Goal: Answer question/provide support: Share knowledge or assist other users

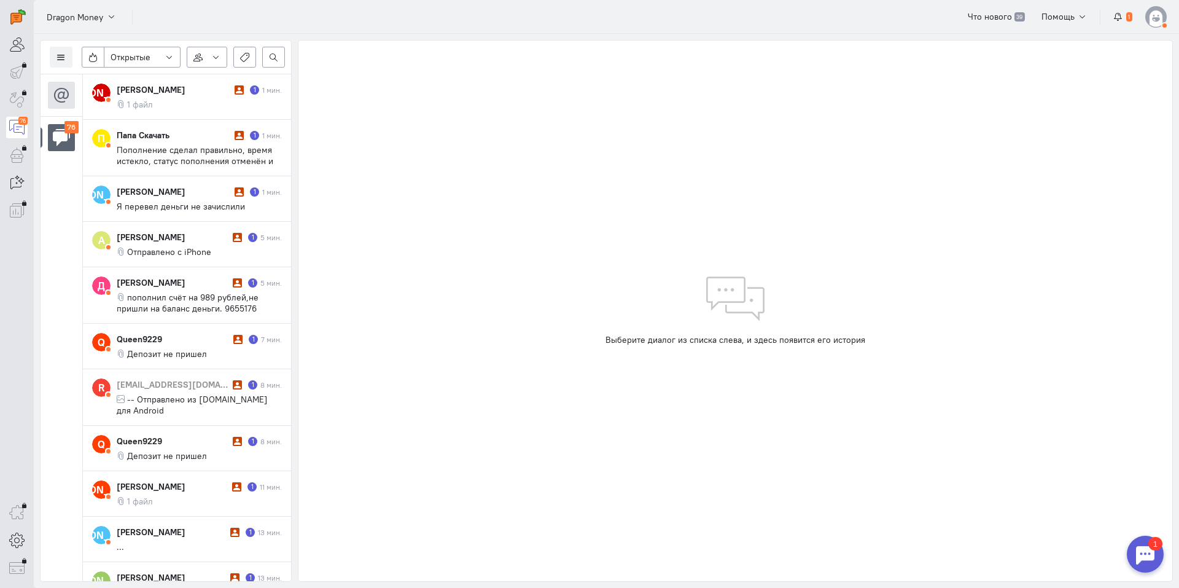
click at [49, 56] on div "Список пользователей Включить темную тему Открытые Открытые диалоги Отложенные …" at bounding box center [166, 58] width 251 height 34
click at [61, 57] on icon at bounding box center [61, 57] width 9 height 9
click at [102, 77] on span "Список пользователей" at bounding box center [120, 81] width 92 height 11
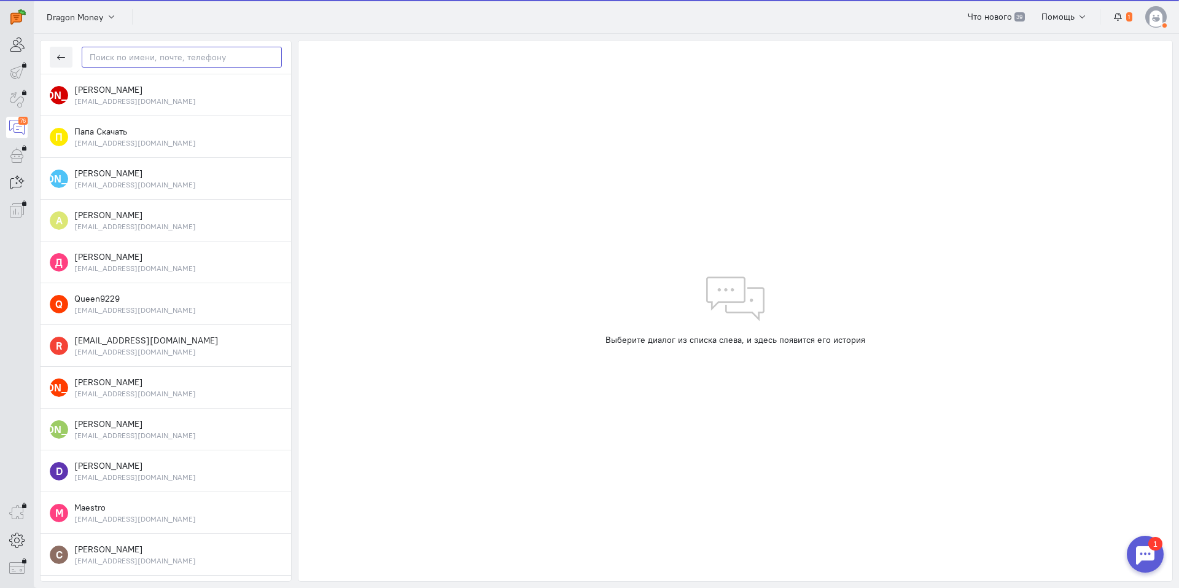
click at [201, 53] on input "text" at bounding box center [182, 57] width 200 height 21
paste input "[EMAIL_ADDRESS]"
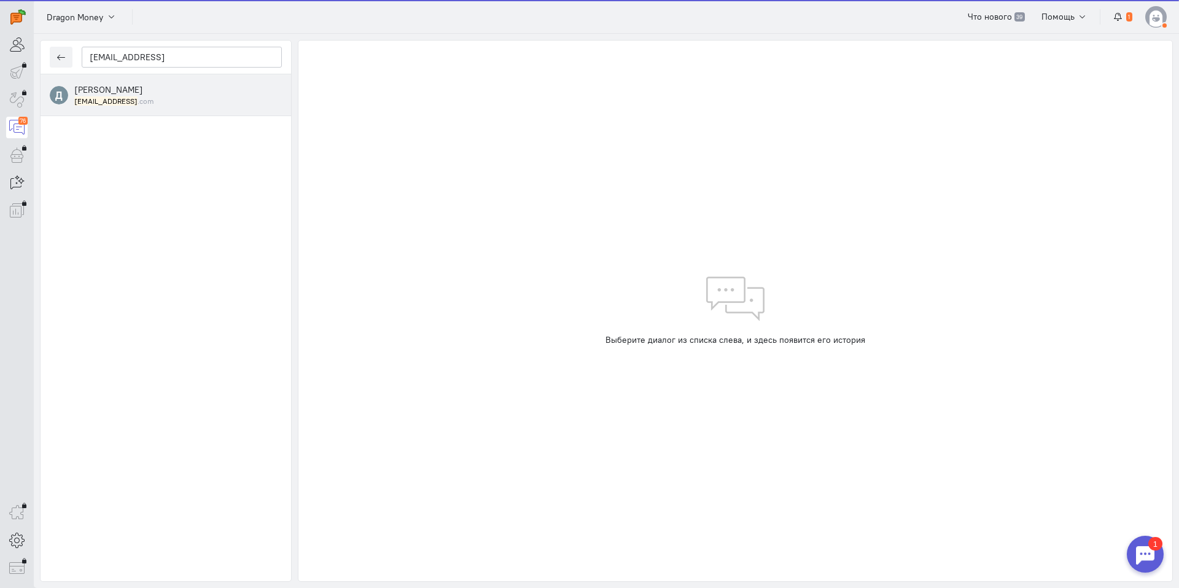
click at [138, 89] on span "[PERSON_NAME]" at bounding box center [108, 89] width 69 height 11
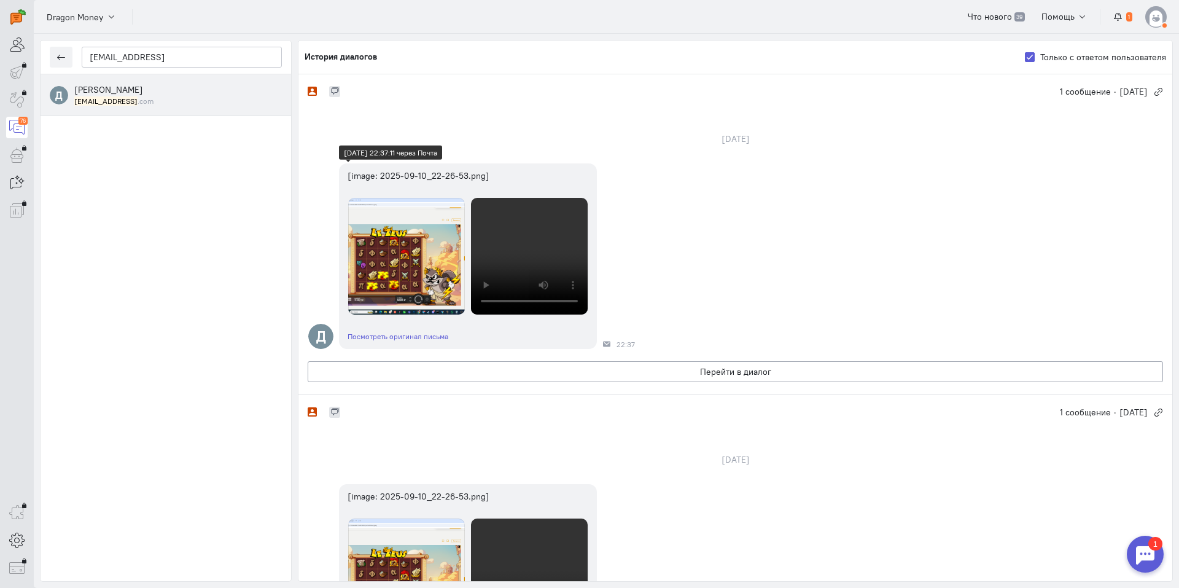
click at [416, 267] on img at bounding box center [406, 256] width 117 height 117
click at [529, 262] on video at bounding box center [529, 256] width 117 height 117
click at [560, 254] on video at bounding box center [529, 256] width 117 height 117
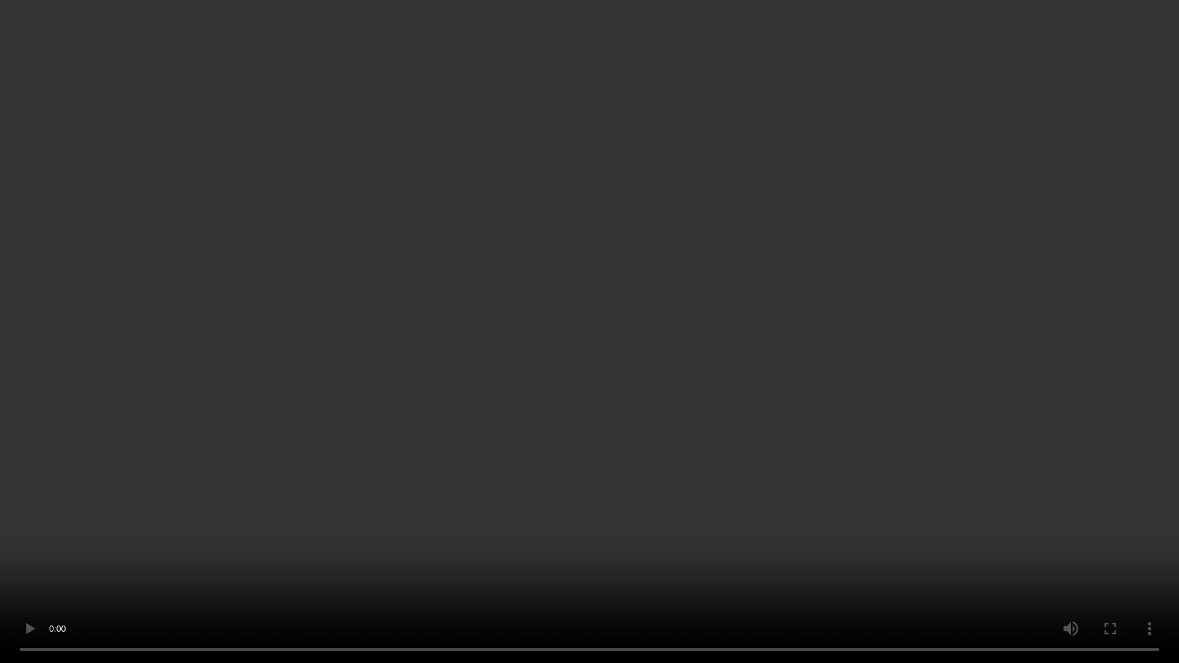
click at [561, 347] on video at bounding box center [589, 331] width 1179 height 663
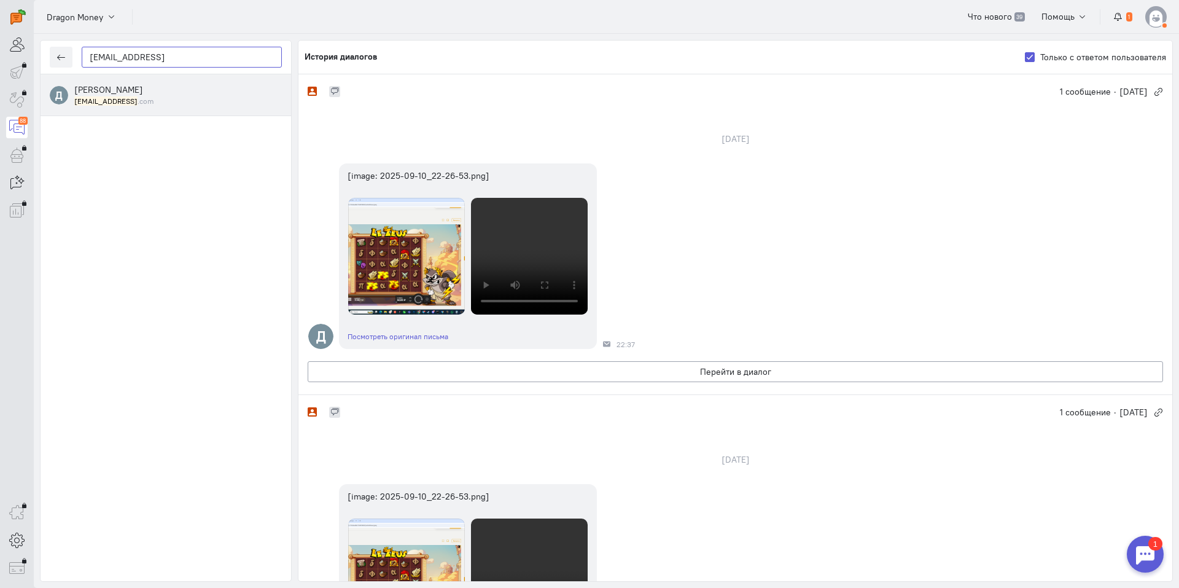
drag, startPoint x: 169, startPoint y: 53, endPoint x: 4, endPoint y: 56, distance: 164.6
click at [4, 56] on div "operator conversation-V1122-10000-3month 88" at bounding box center [589, 294] width 1179 height 588
click at [166, 57] on input "[EMAIL_ADDRESS]" at bounding box center [182, 57] width 200 height 21
drag, startPoint x: 185, startPoint y: 59, endPoint x: 6, endPoint y: 58, distance: 178.7
click at [4, 58] on div "operator conversation-V1122-10000-3month 88" at bounding box center [589, 294] width 1179 height 588
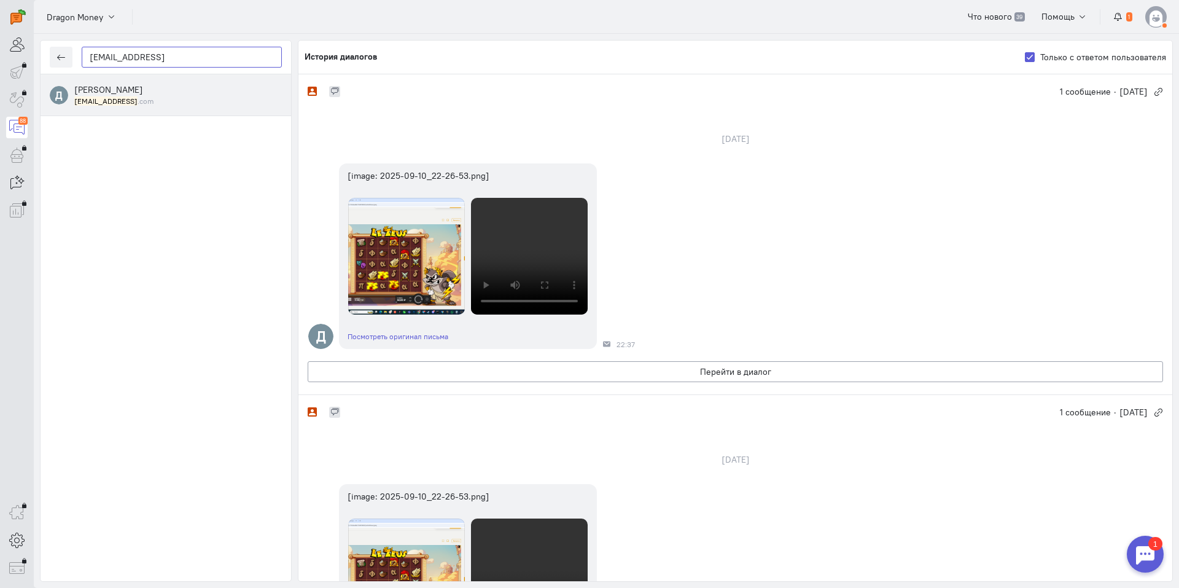
paste input "erzinvitalij649"
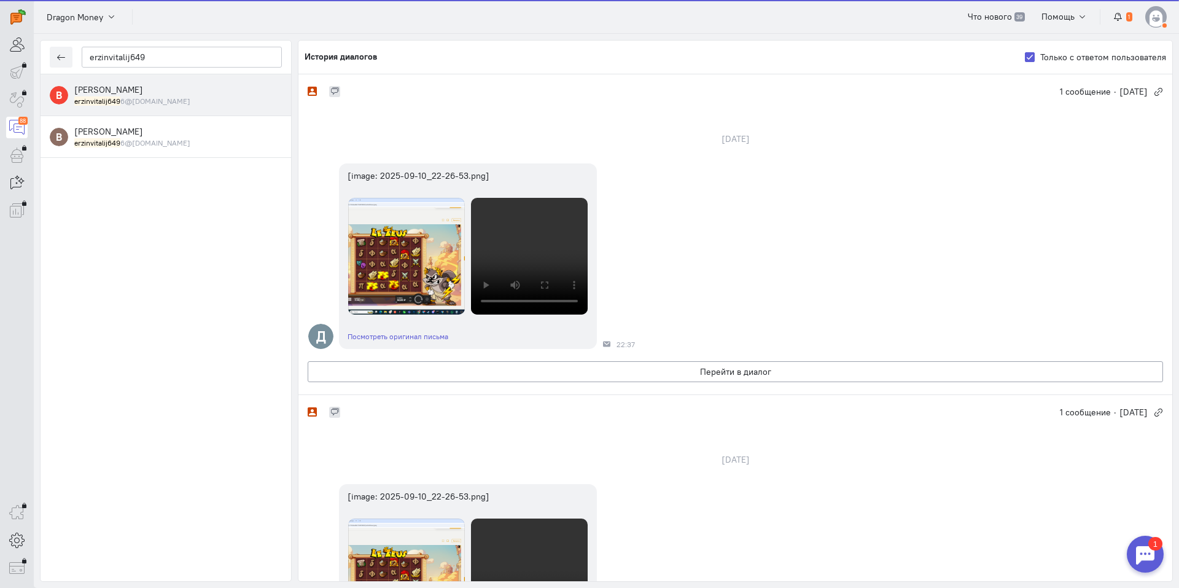
click at [131, 95] on div "[PERSON_NAME] erzinvitalij649 6@[DOMAIN_NAME]" at bounding box center [178, 95] width 208 height 23
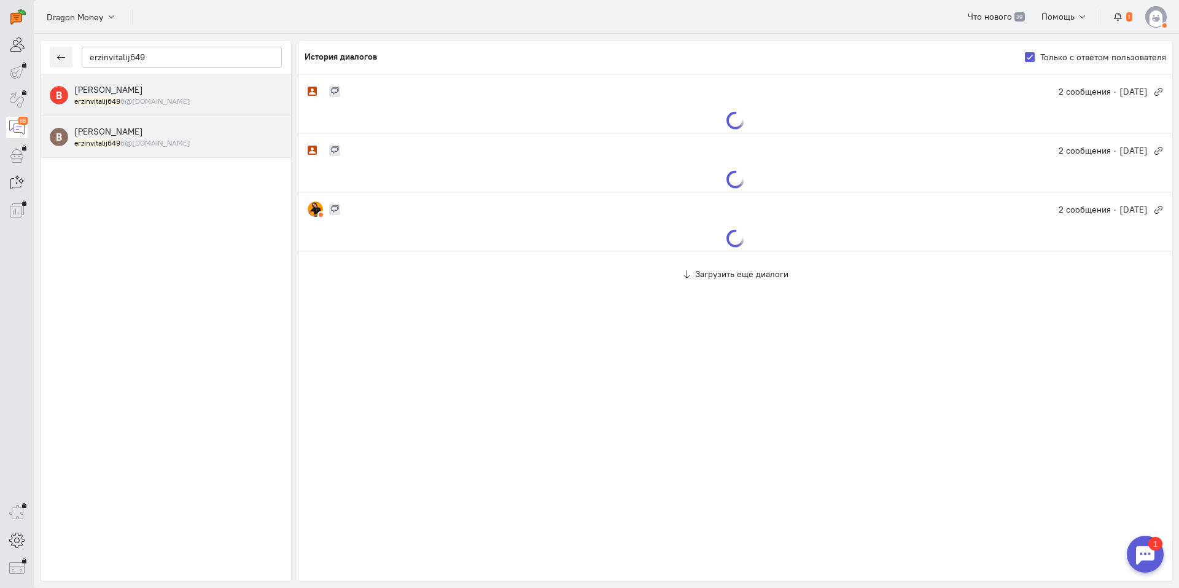
click at [126, 143] on small "erzinvitalij649 6@[DOMAIN_NAME]" at bounding box center [132, 143] width 116 height 10
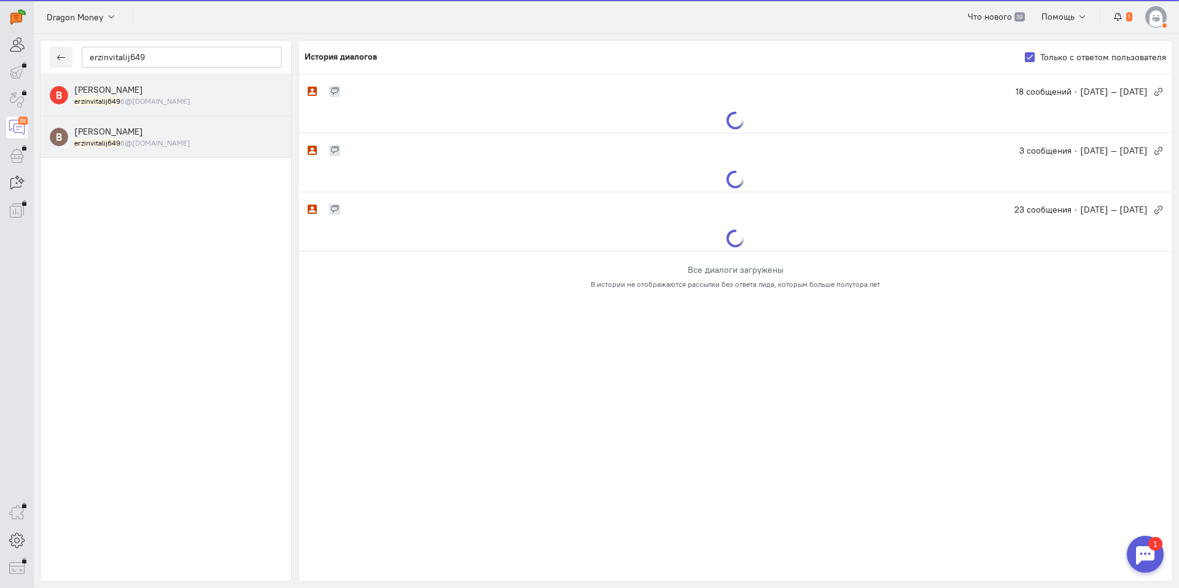
click at [170, 102] on div "erzinvitalij649 6@[DOMAIN_NAME]" at bounding box center [178, 101] width 208 height 10
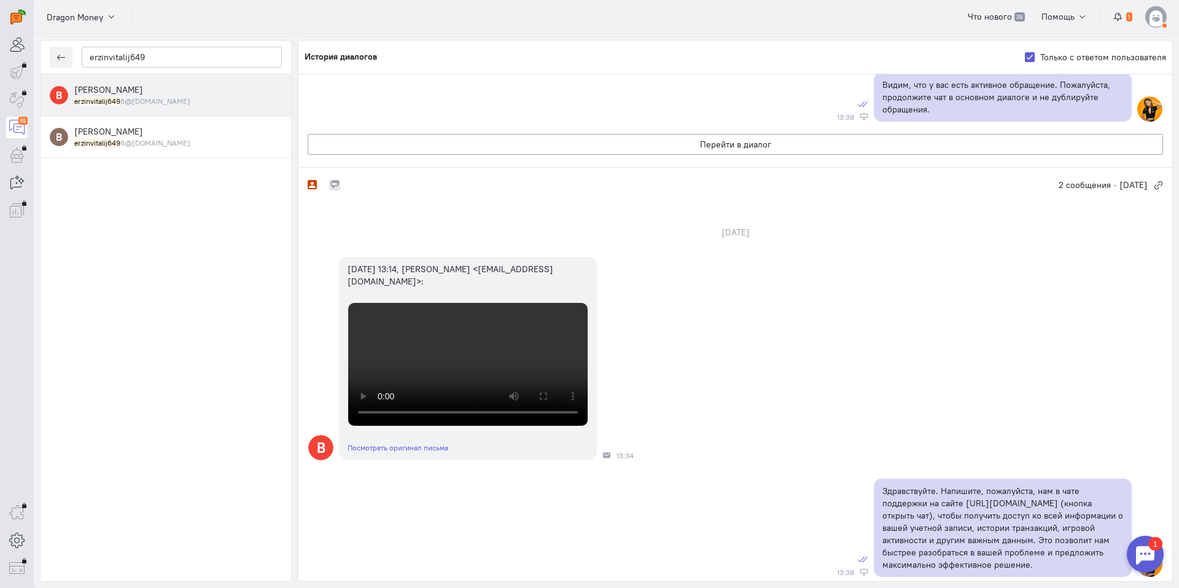
scroll to position [307, 0]
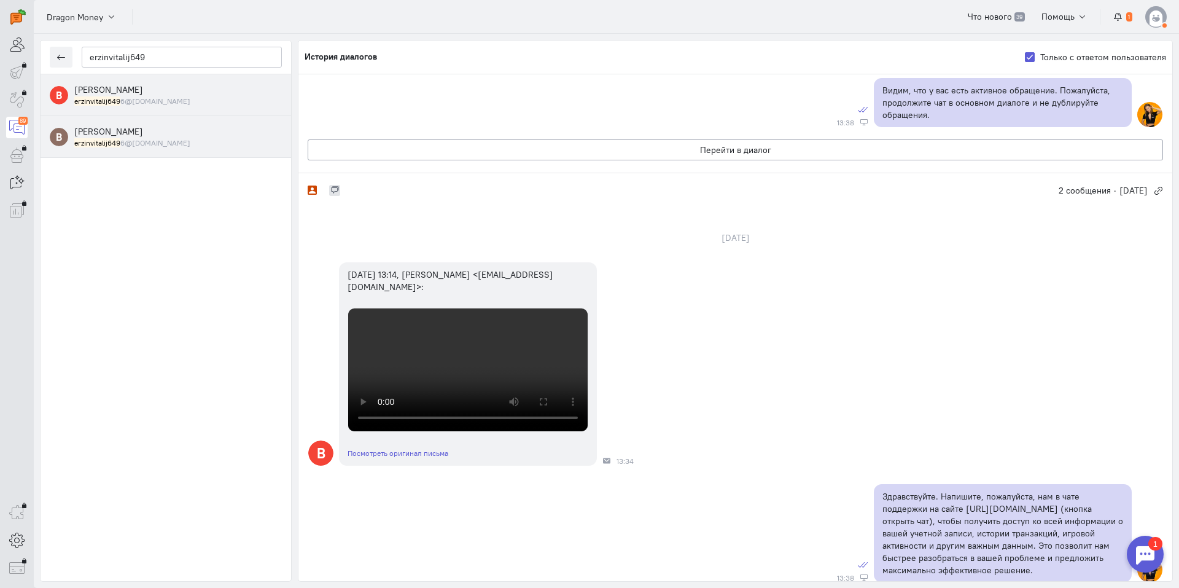
click at [141, 135] on div "[PERSON_NAME] erzinvitalij649 6@[DOMAIN_NAME]" at bounding box center [178, 136] width 208 height 23
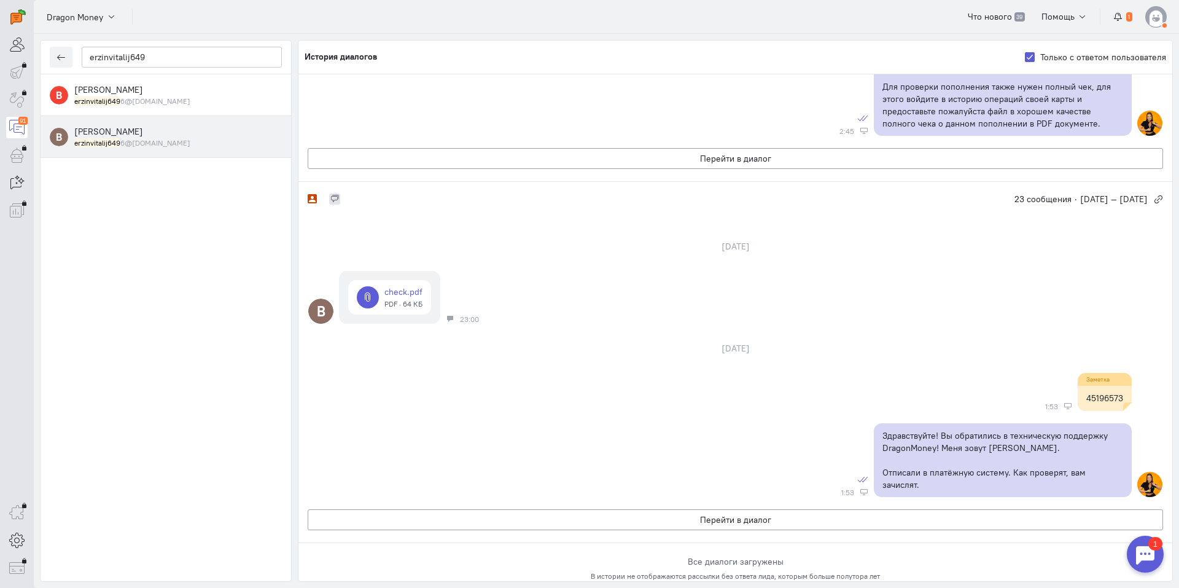
scroll to position [223, 0]
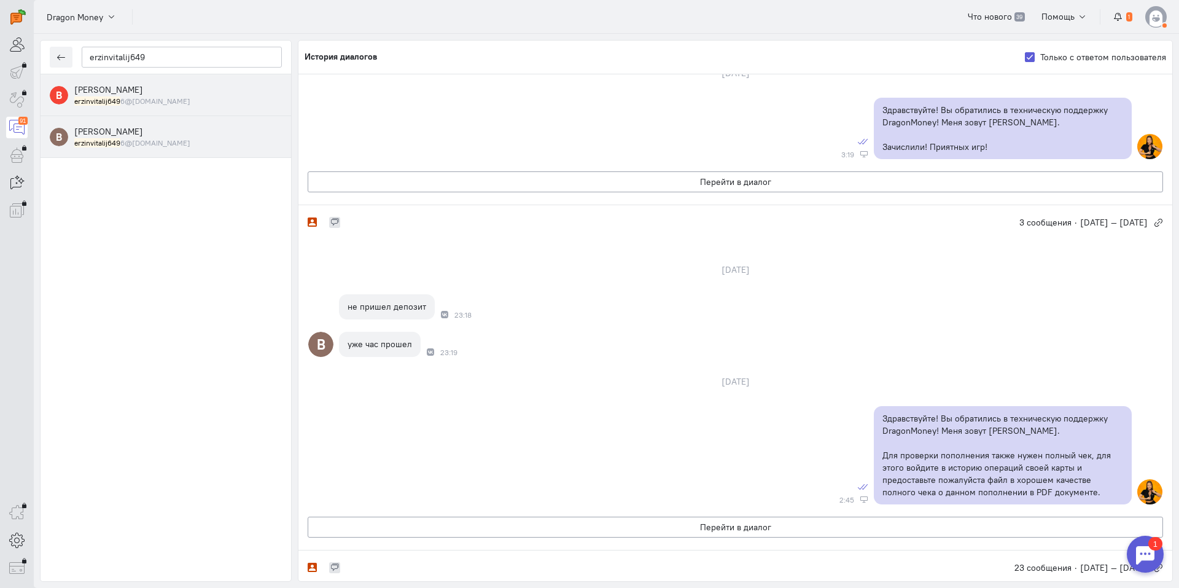
click at [128, 101] on small "erzinvitalij649 6@[DOMAIN_NAME]" at bounding box center [132, 101] width 116 height 10
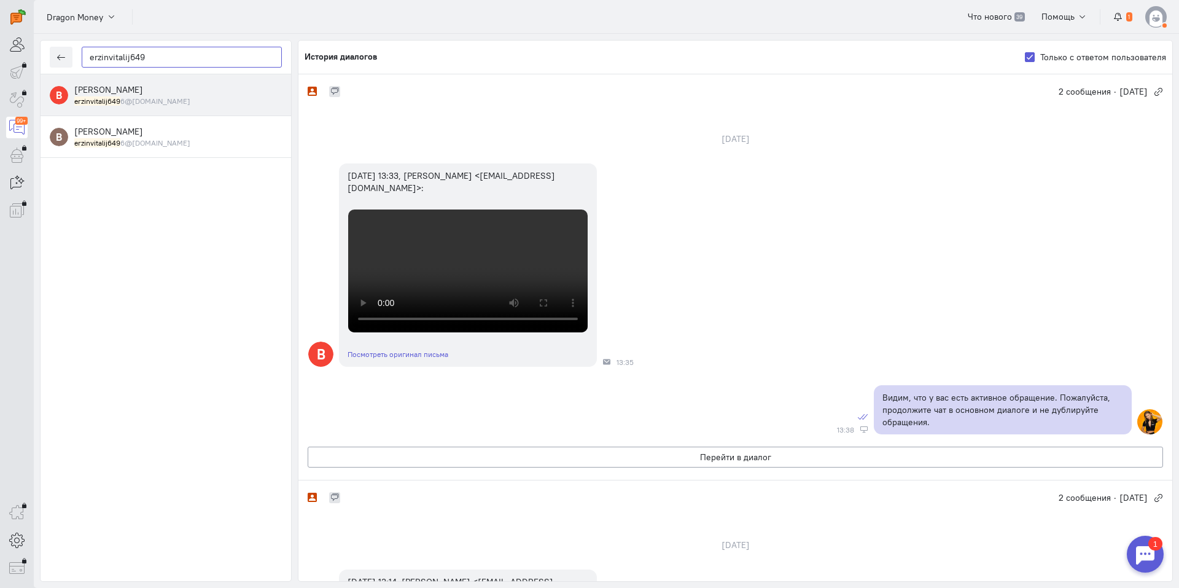
drag, startPoint x: 168, startPoint y: 56, endPoint x: 0, endPoint y: 61, distance: 168.4
click at [0, 61] on div "operator conversation-V1122-10000-3month 99+" at bounding box center [589, 294] width 1179 height 588
paste input "ryslan1302@iclo"
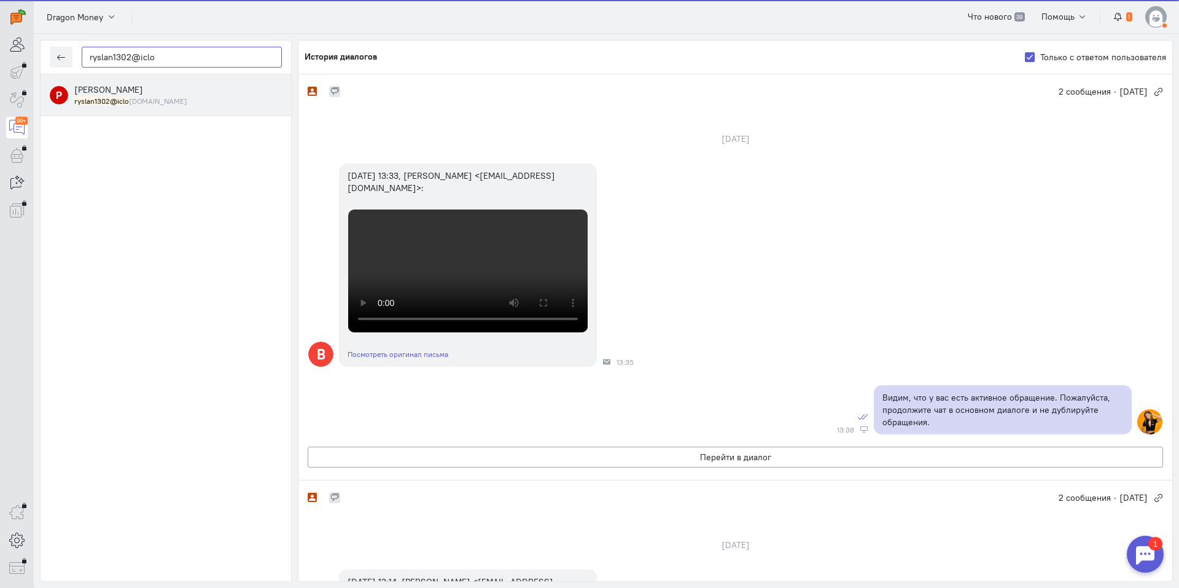
type input "ryslan1302@iclo"
click at [163, 84] on div "[PERSON_NAME] ryslan1302@iclo [DOMAIN_NAME]" at bounding box center [178, 95] width 208 height 23
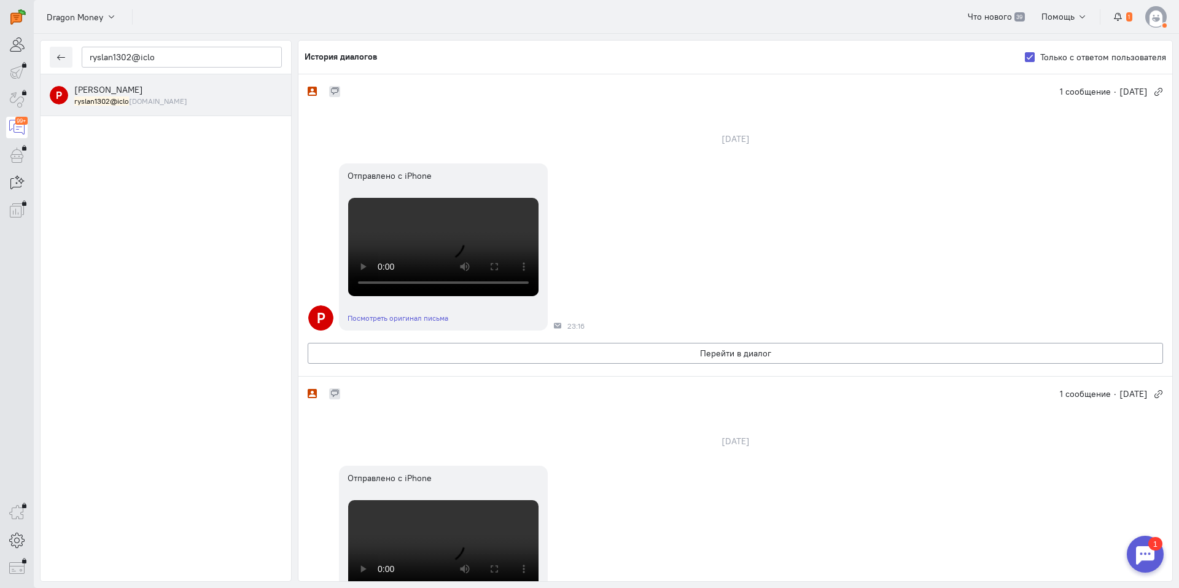
scroll to position [184, 0]
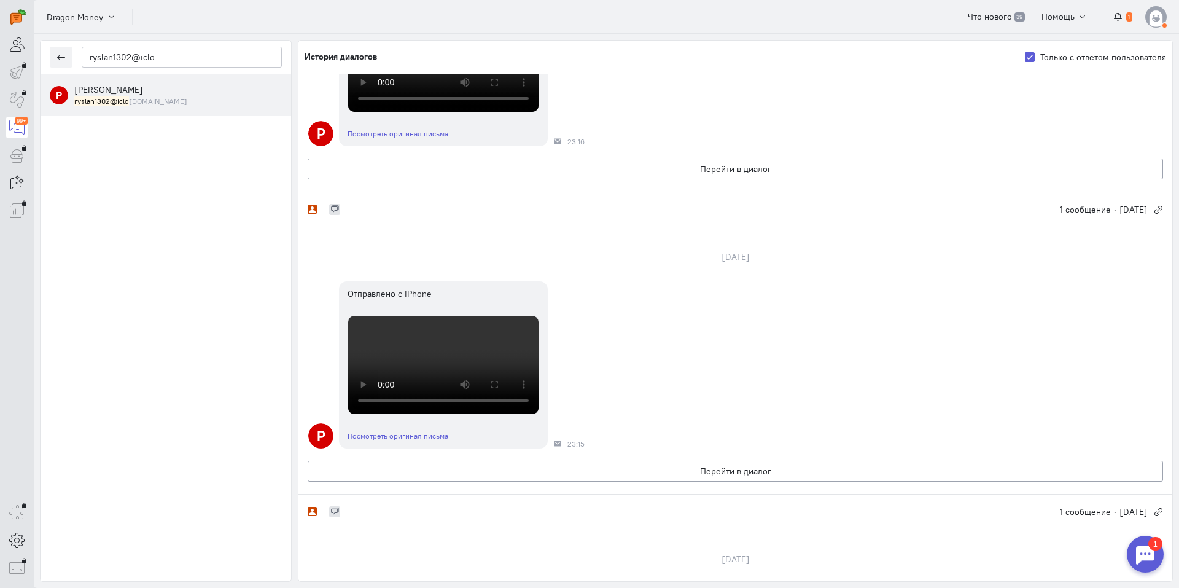
click at [404, 112] on video at bounding box center [443, 63] width 190 height 98
